Goal: Task Accomplishment & Management: Manage account settings

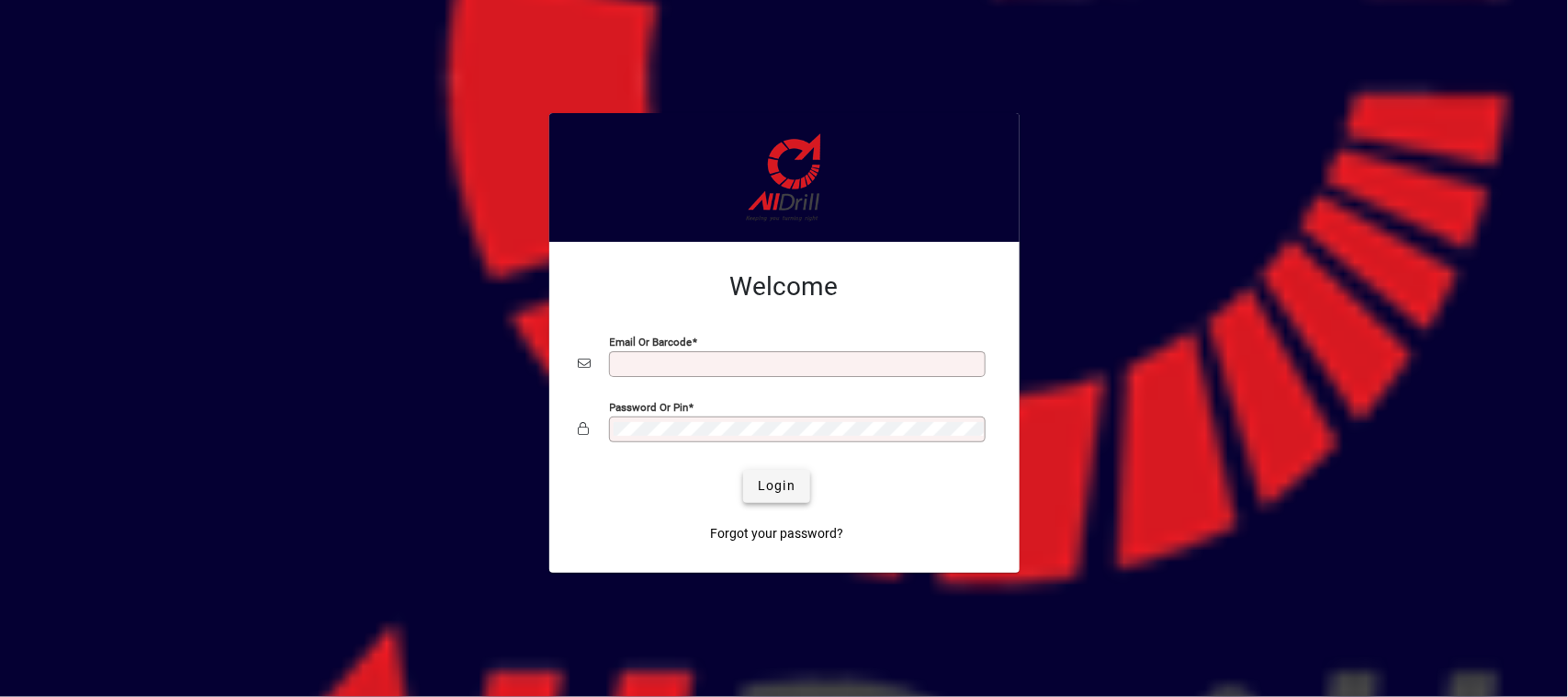
type input "**********"
click at [778, 489] on span "Login" at bounding box center [776, 485] width 38 height 19
